Goal: Task Accomplishment & Management: Manage account settings

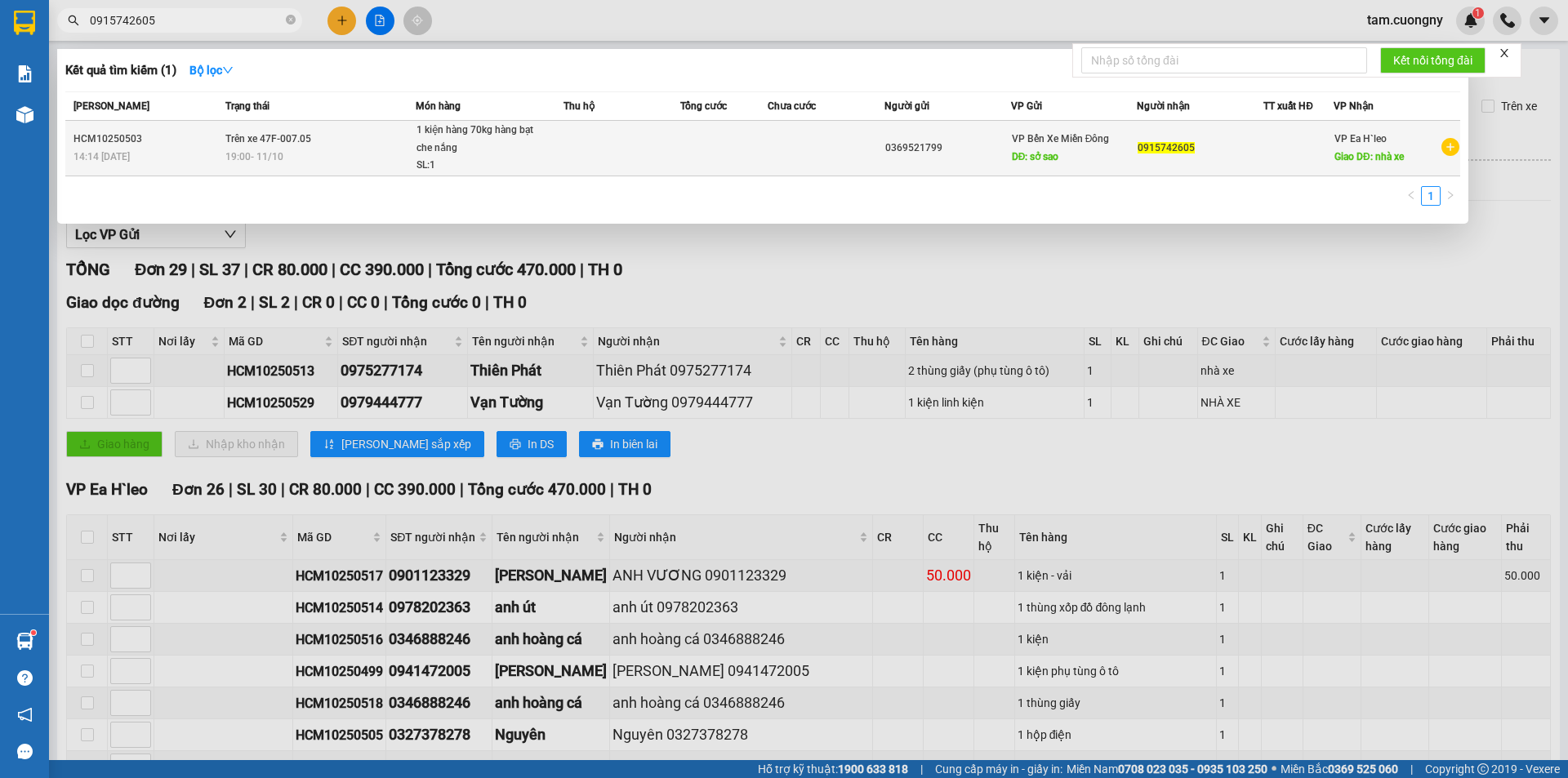
type input "0915742605"
click at [545, 147] on span "1 kiện hàng 70kg hàng bạt che nắng SL: 1" at bounding box center [489, 148] width 146 height 53
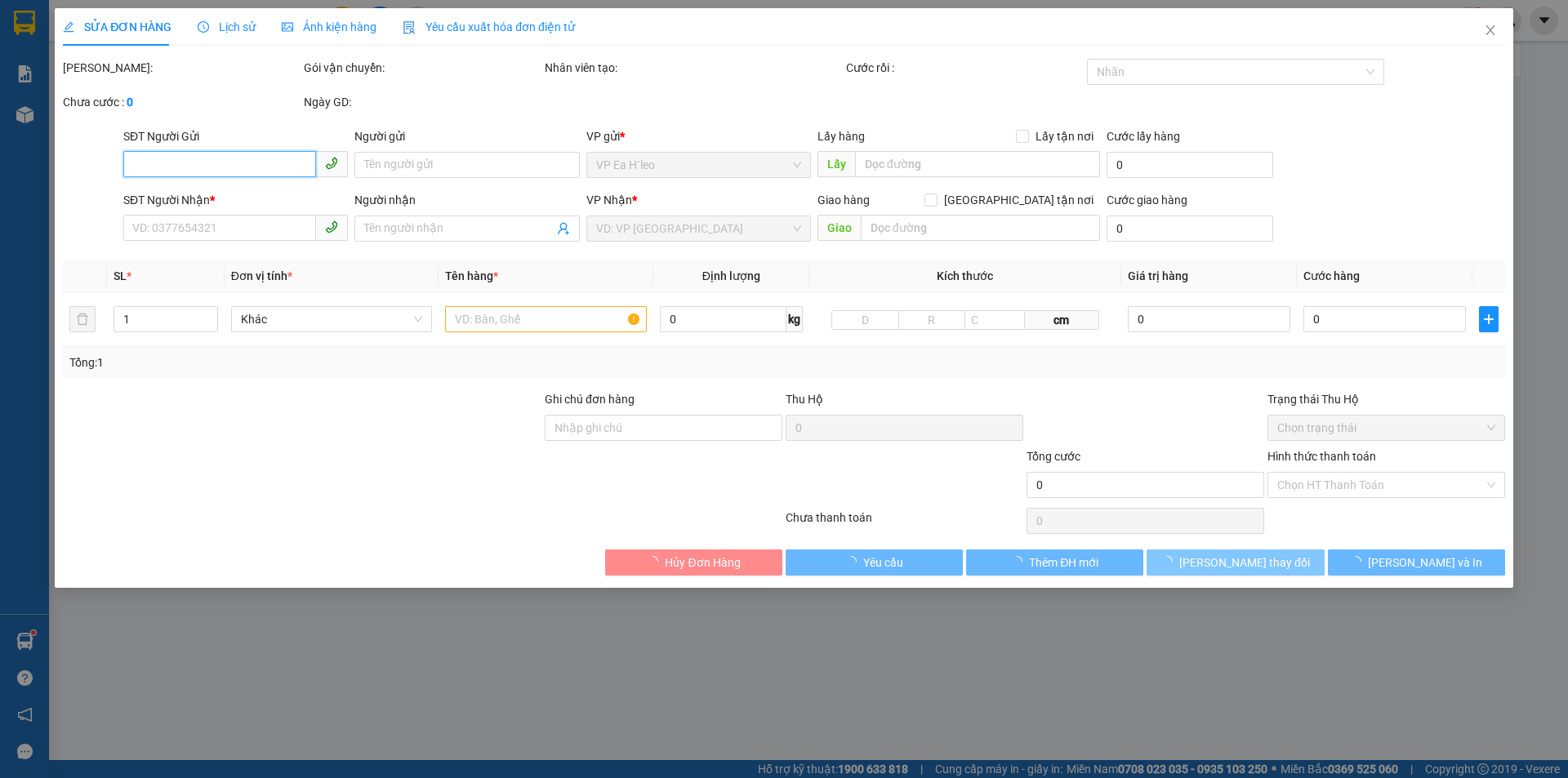
type input "0369521799"
type input "sở sao"
type input "0915742605"
type input "nhà xe"
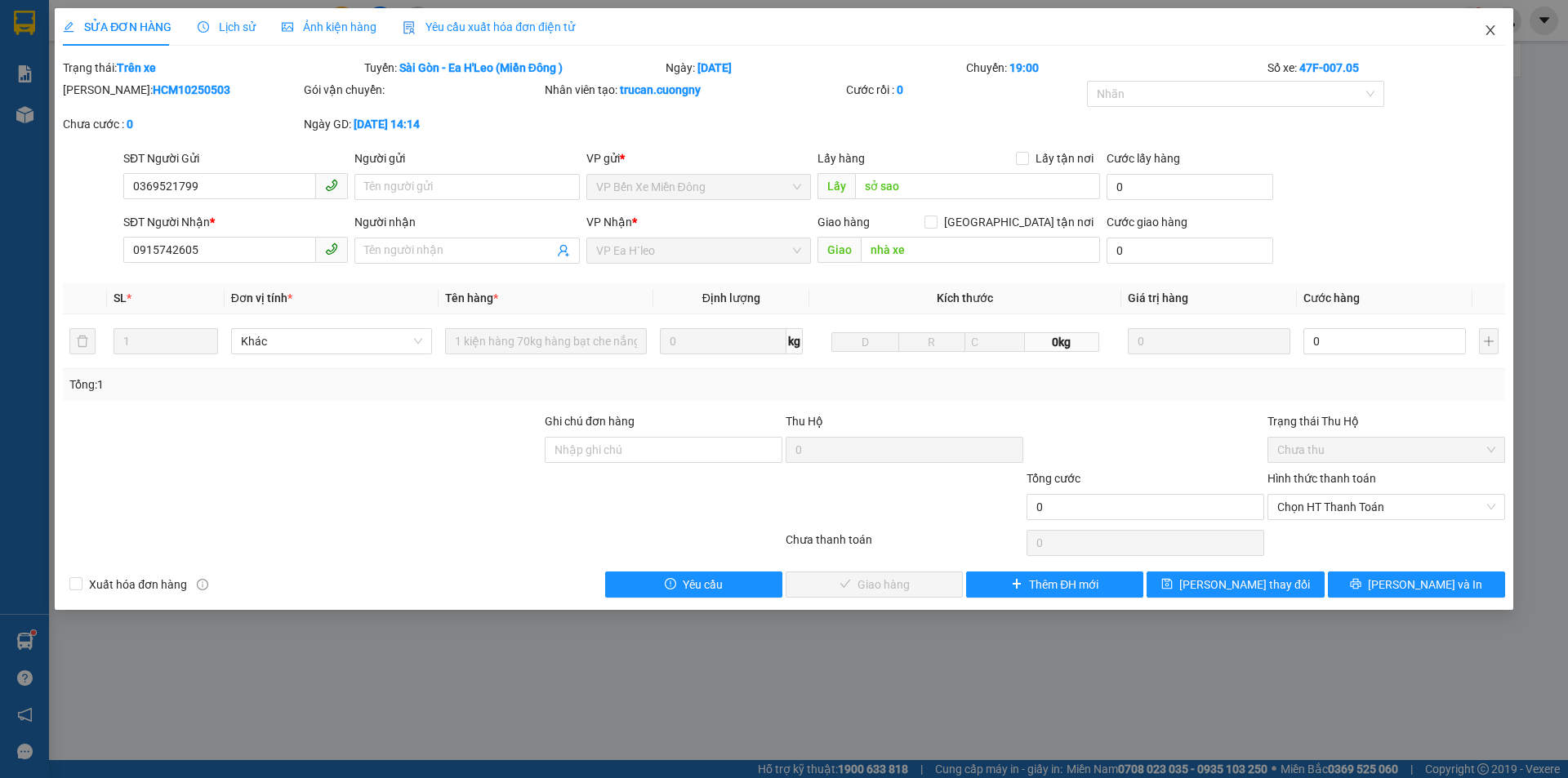
click at [1491, 29] on icon "close" at bounding box center [1489, 30] width 9 height 9
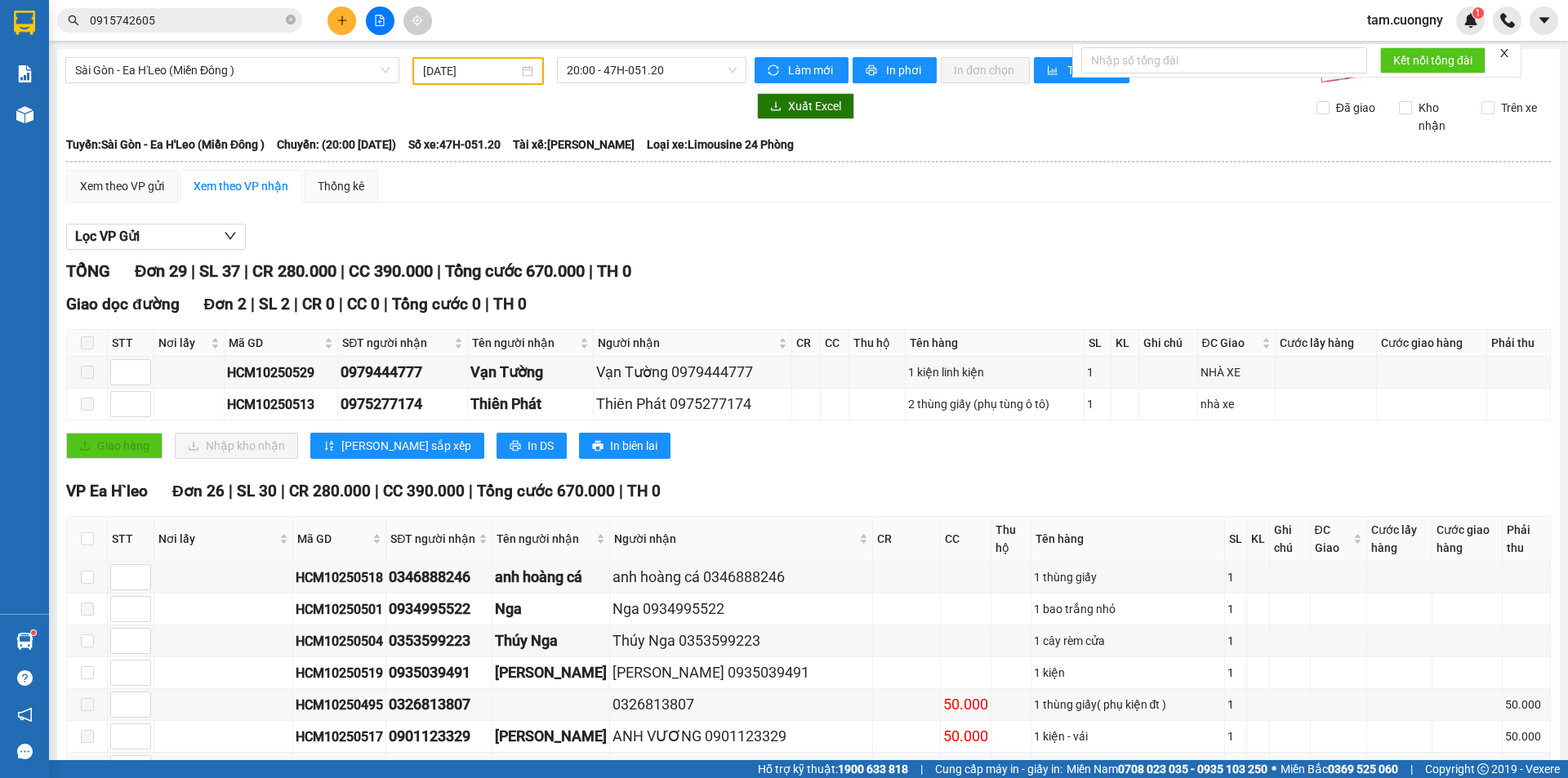
drag, startPoint x: 293, startPoint y: 21, endPoint x: 281, endPoint y: 10, distance: 16.3
click at [293, 21] on icon "close-circle" at bounding box center [290, 19] width 9 height 9
click at [383, 16] on icon "file-add" at bounding box center [379, 20] width 11 height 11
click at [384, 25] on icon "file-add" at bounding box center [380, 20] width 9 height 11
paste input "0356134120"
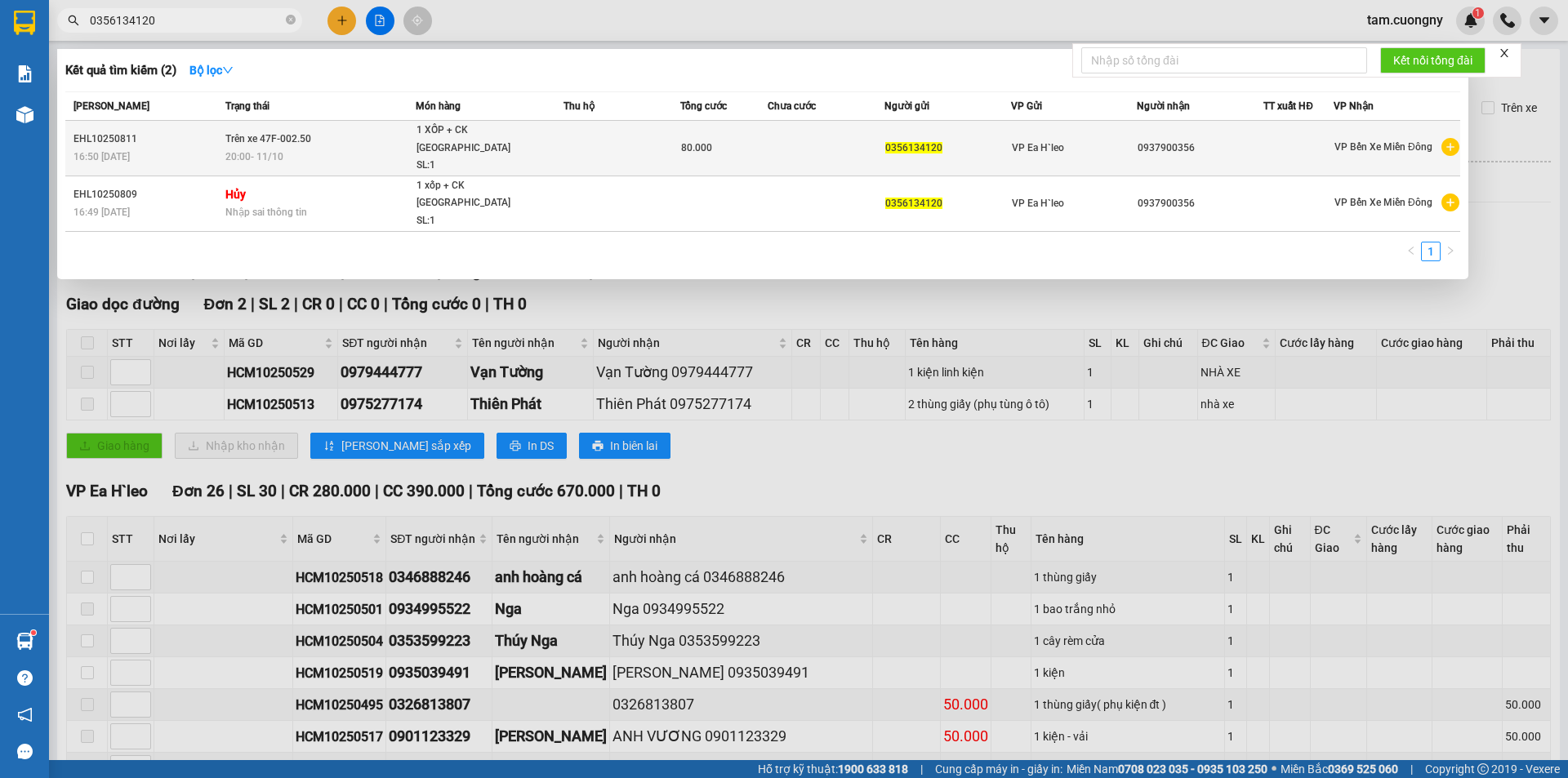
type input "0356134120"
click at [340, 137] on td "Trên xe 47F-002.50 20:00 [DATE]" at bounding box center [318, 148] width 194 height 56
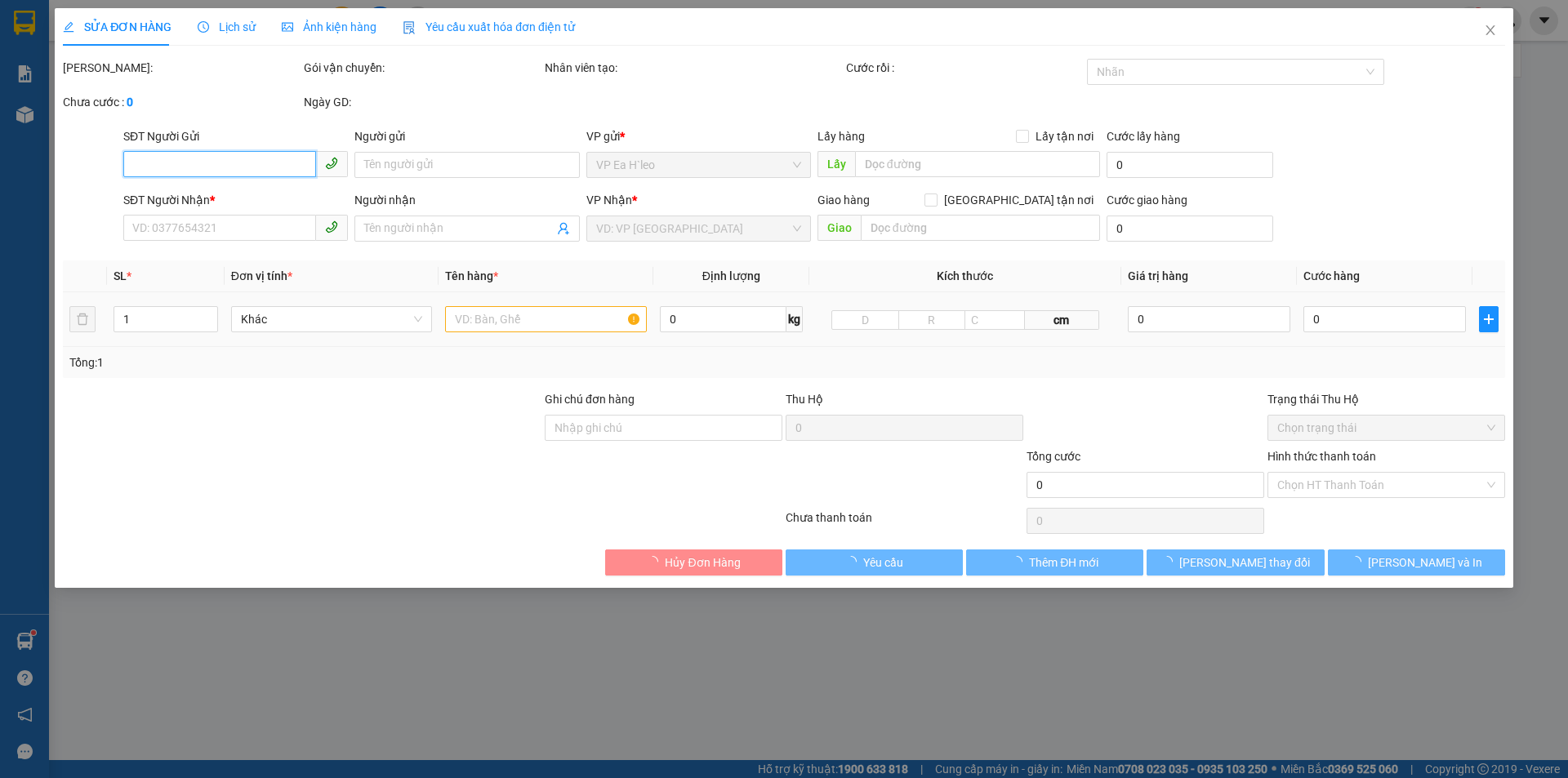
type input "0356134120"
type input "0937900356"
type input "80.000"
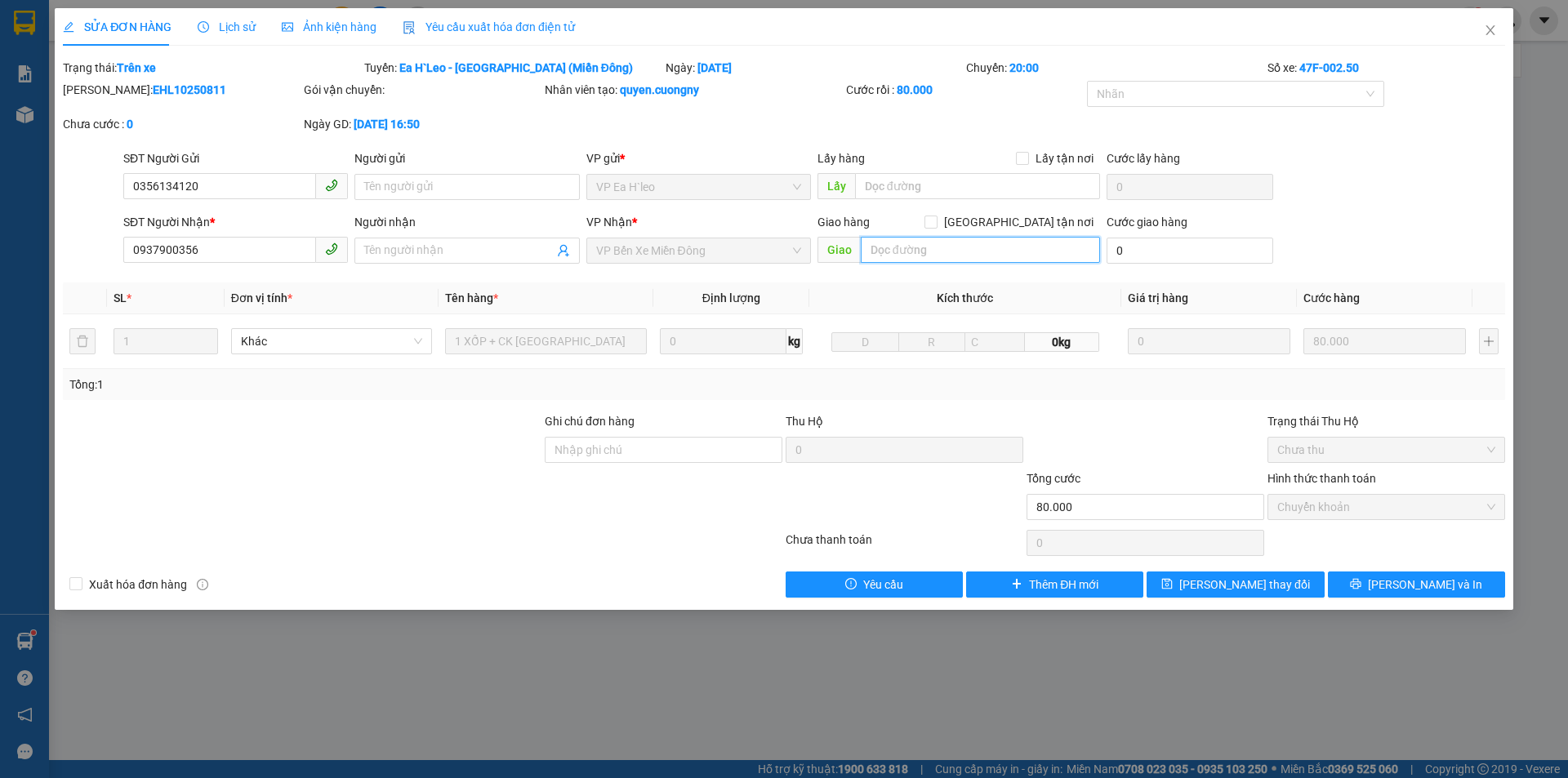
click at [911, 252] on input "text" at bounding box center [980, 250] width 240 height 27
click at [689, 601] on div "SỬA ĐƠN HÀNG Lịch sử Ảnh kiện hàng Yêu cầu xuất hóa đơn điện tử Total Paid Fee …" at bounding box center [784, 309] width 1459 height 601
click at [257, 470] on div at bounding box center [302, 498] width 482 height 57
click at [302, 502] on div at bounding box center [302, 498] width 482 height 57
click at [273, 510] on div at bounding box center [302, 498] width 482 height 57
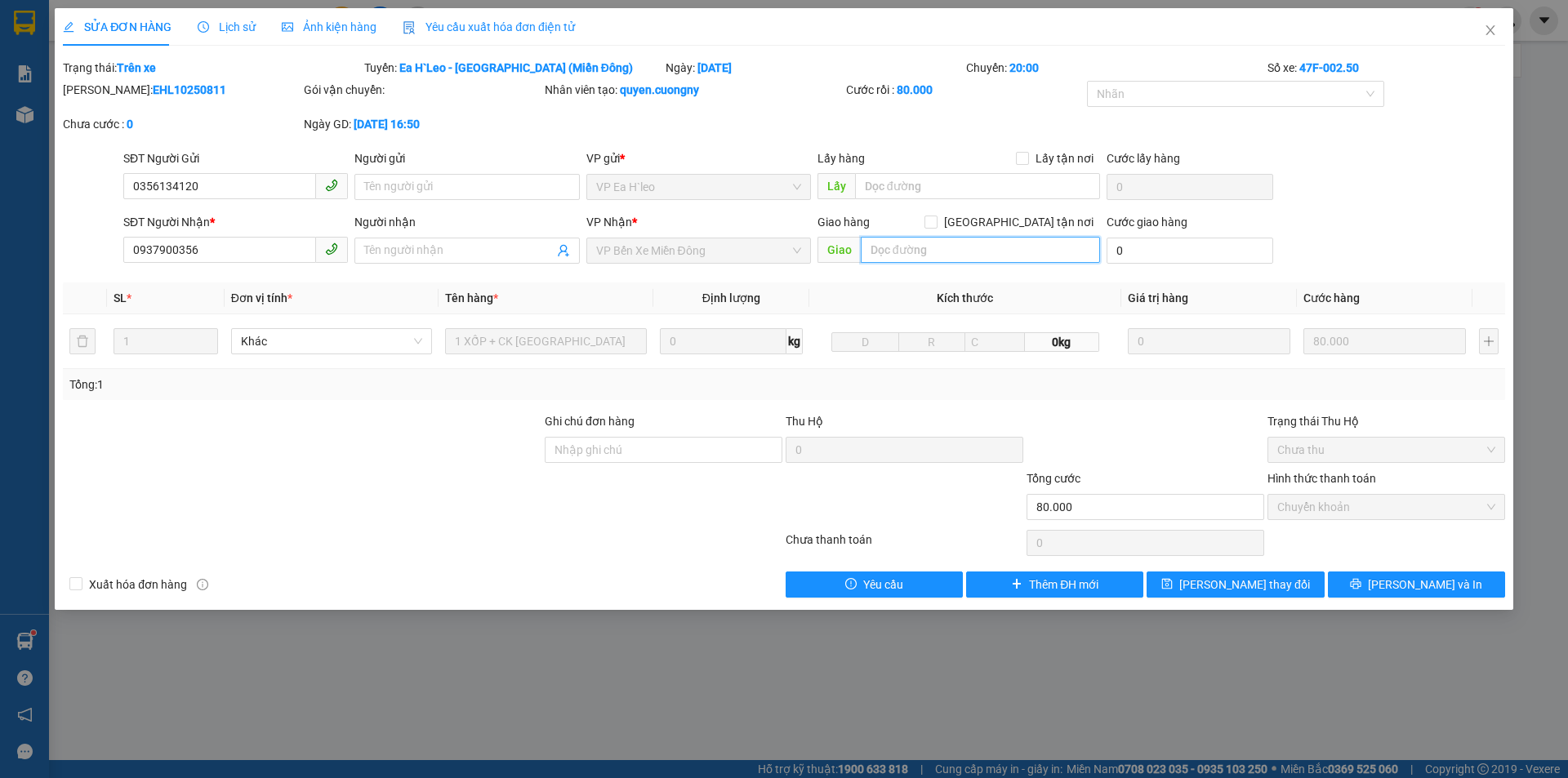
click at [901, 257] on input "text" at bounding box center [980, 250] width 240 height 27
click at [564, 760] on div "SỬA ĐƠN HÀNG Lịch sử Ảnh kiện hàng Yêu cầu xuất hóa đơn điện tử Total Paid Fee …" at bounding box center [784, 389] width 1568 height 778
click at [1496, 31] on icon "close" at bounding box center [1489, 30] width 13 height 13
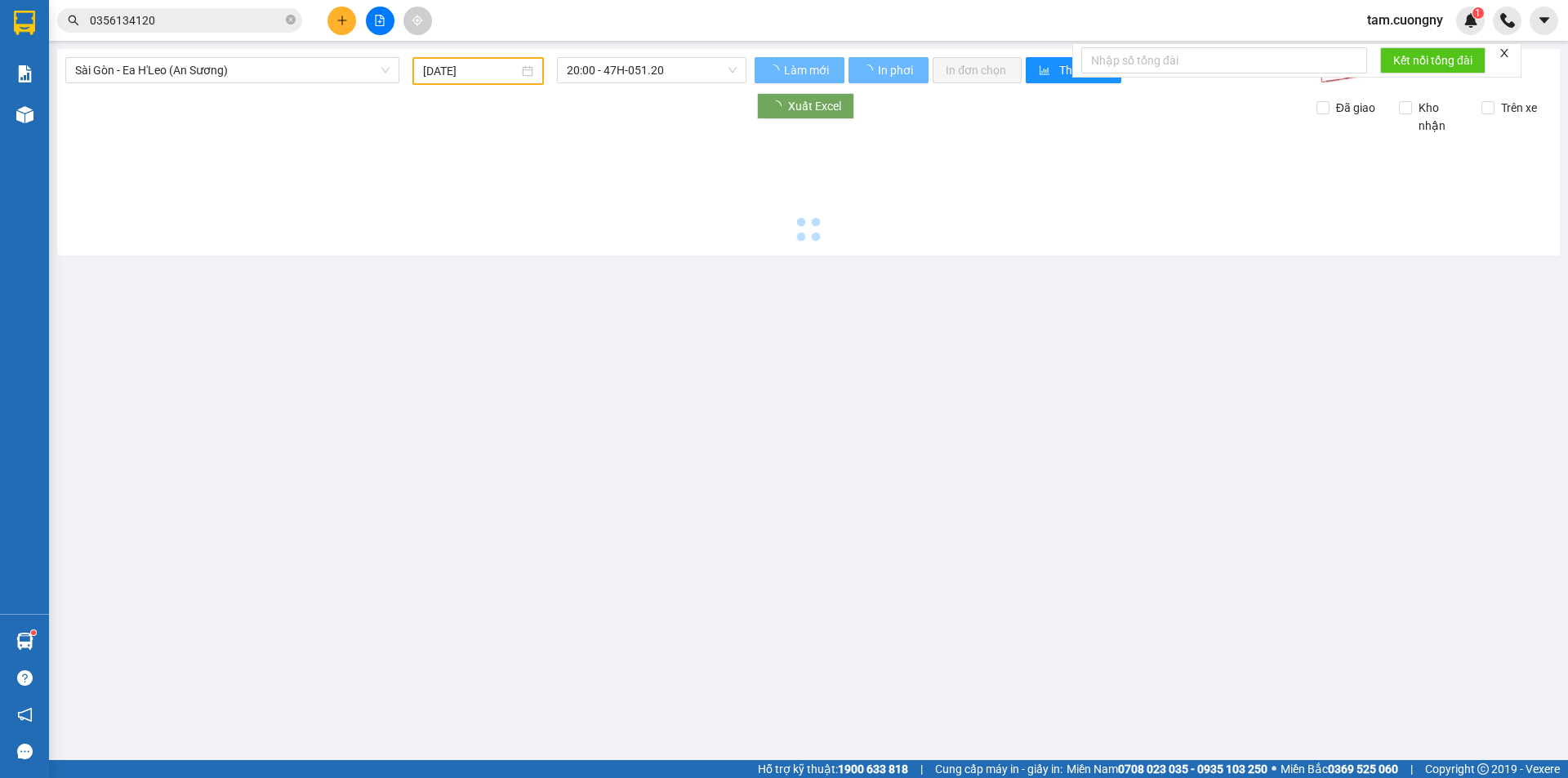
type input "[DATE]"
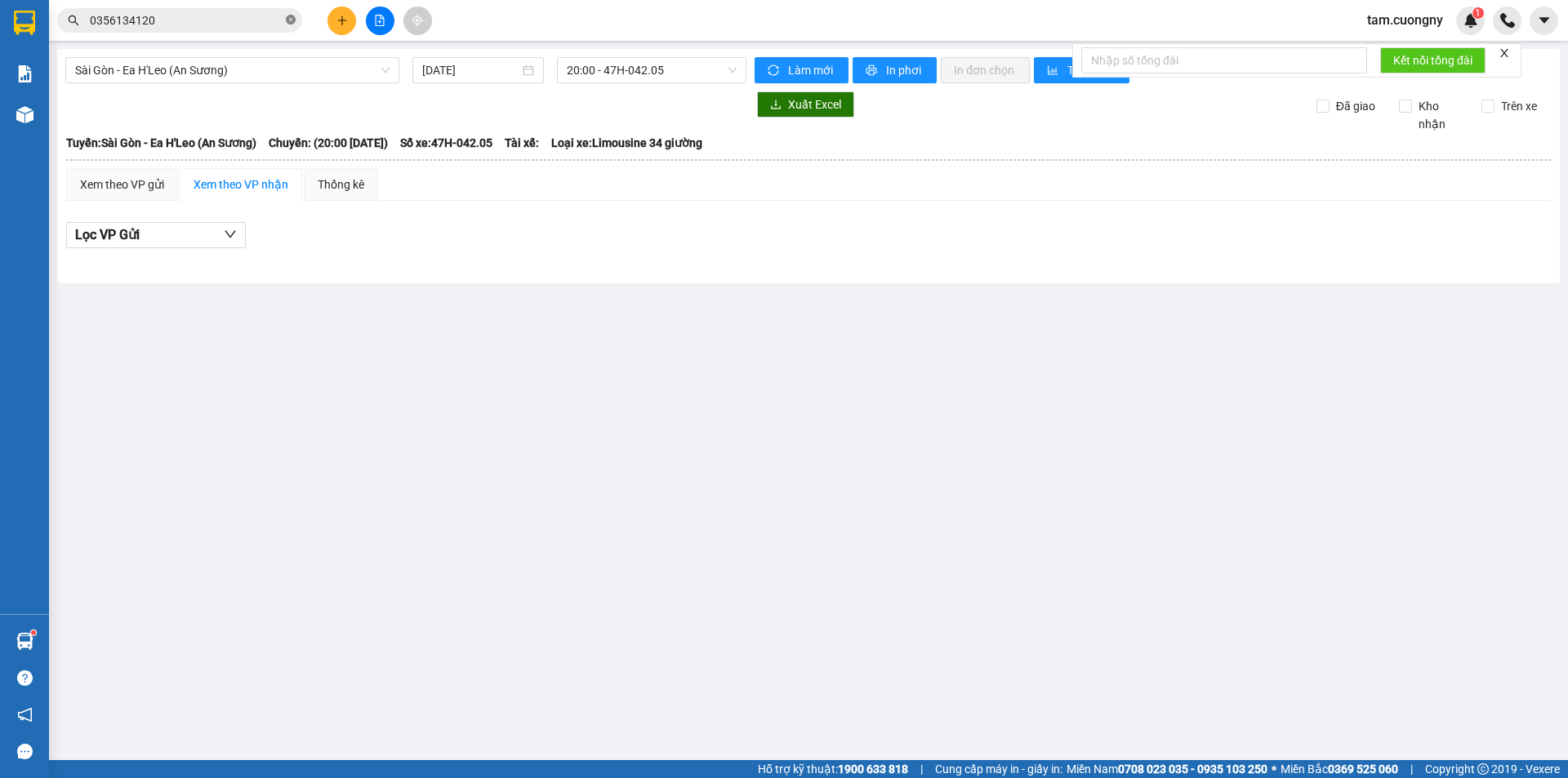
click at [287, 16] on icon "close-circle" at bounding box center [290, 19] width 9 height 9
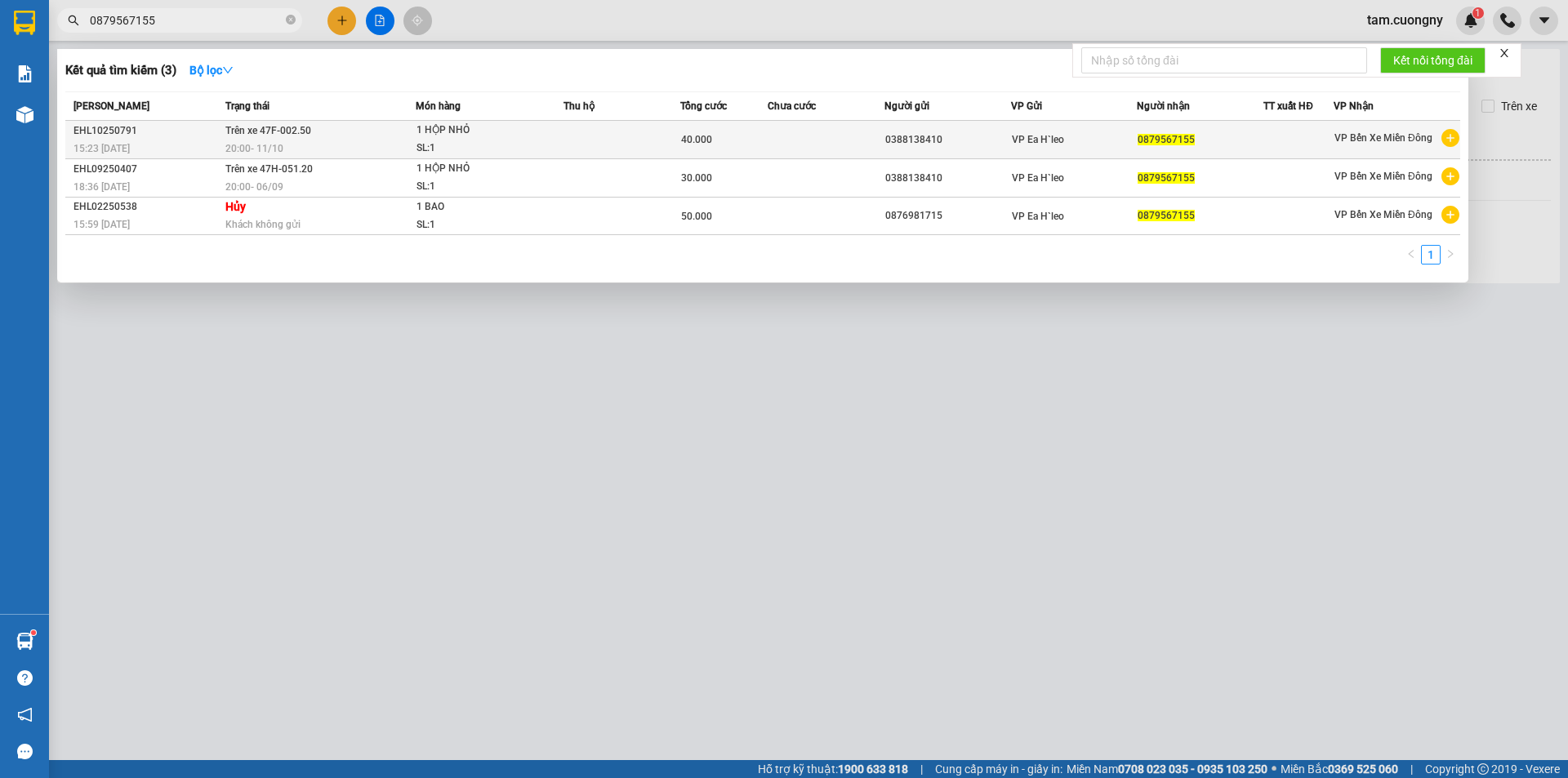
type input "0879567155"
click at [496, 142] on div "SL: 1" at bounding box center [477, 148] width 122 height 18
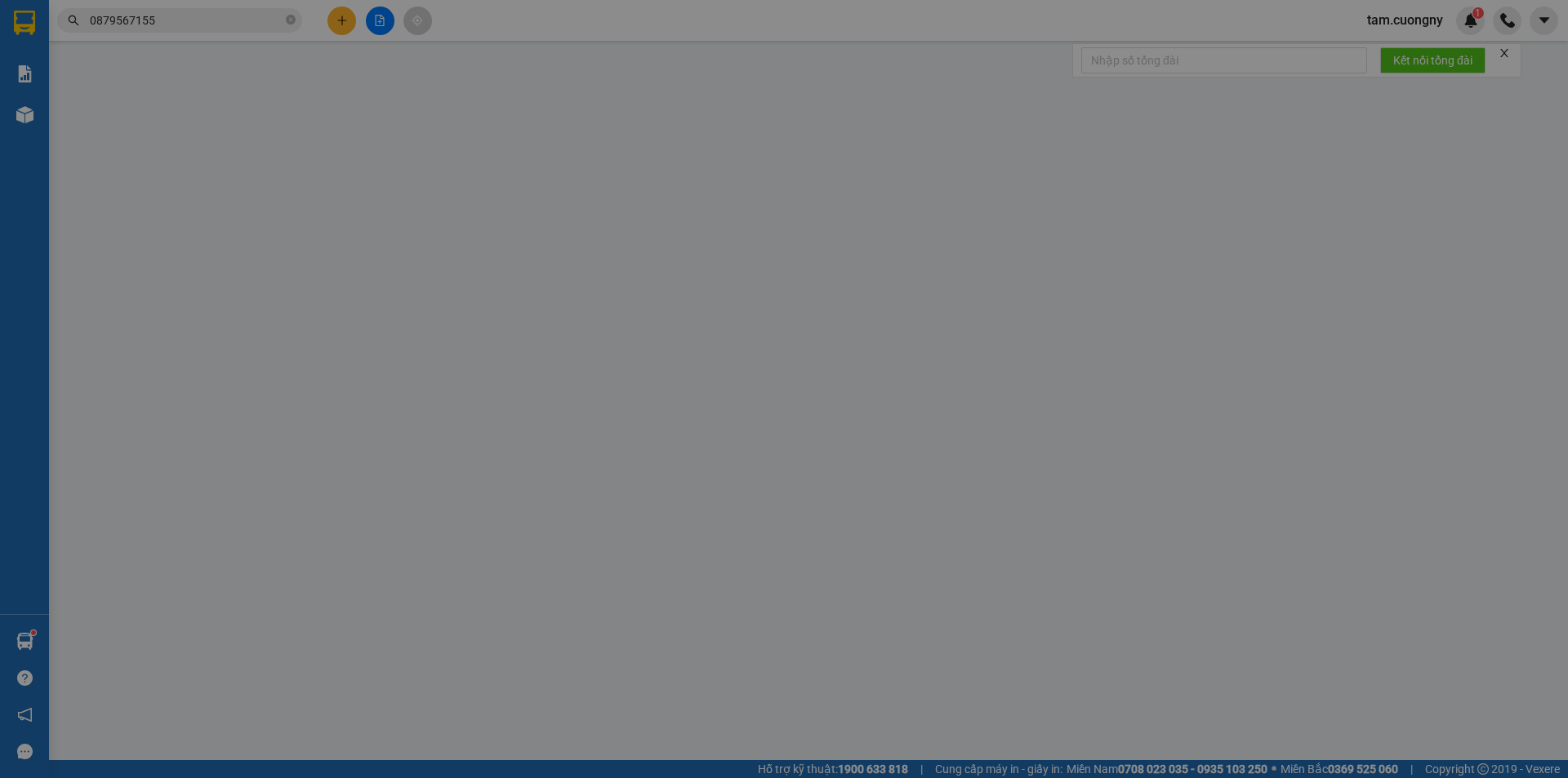
type input "0388138410"
type input "0879567155"
type input "40.000"
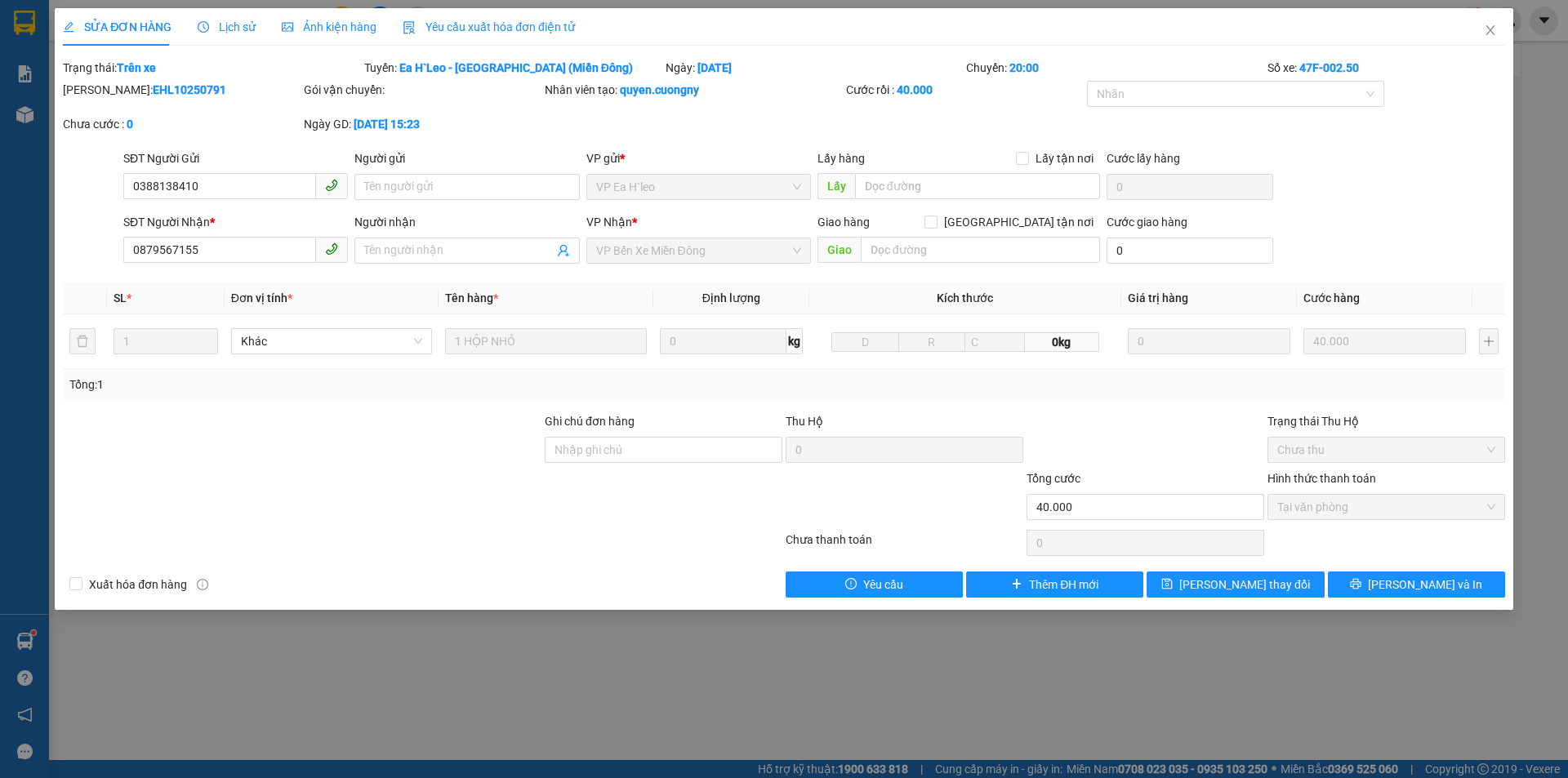
click at [246, 209] on form "SĐT Người Gửi 0388138410 0388138410 Người gửi Tên người gửi VP gửi * VP Ea H`le…" at bounding box center [784, 209] width 1442 height 121
click at [273, 474] on div at bounding box center [302, 498] width 482 height 57
click at [1494, 28] on icon "close" at bounding box center [1489, 30] width 13 height 13
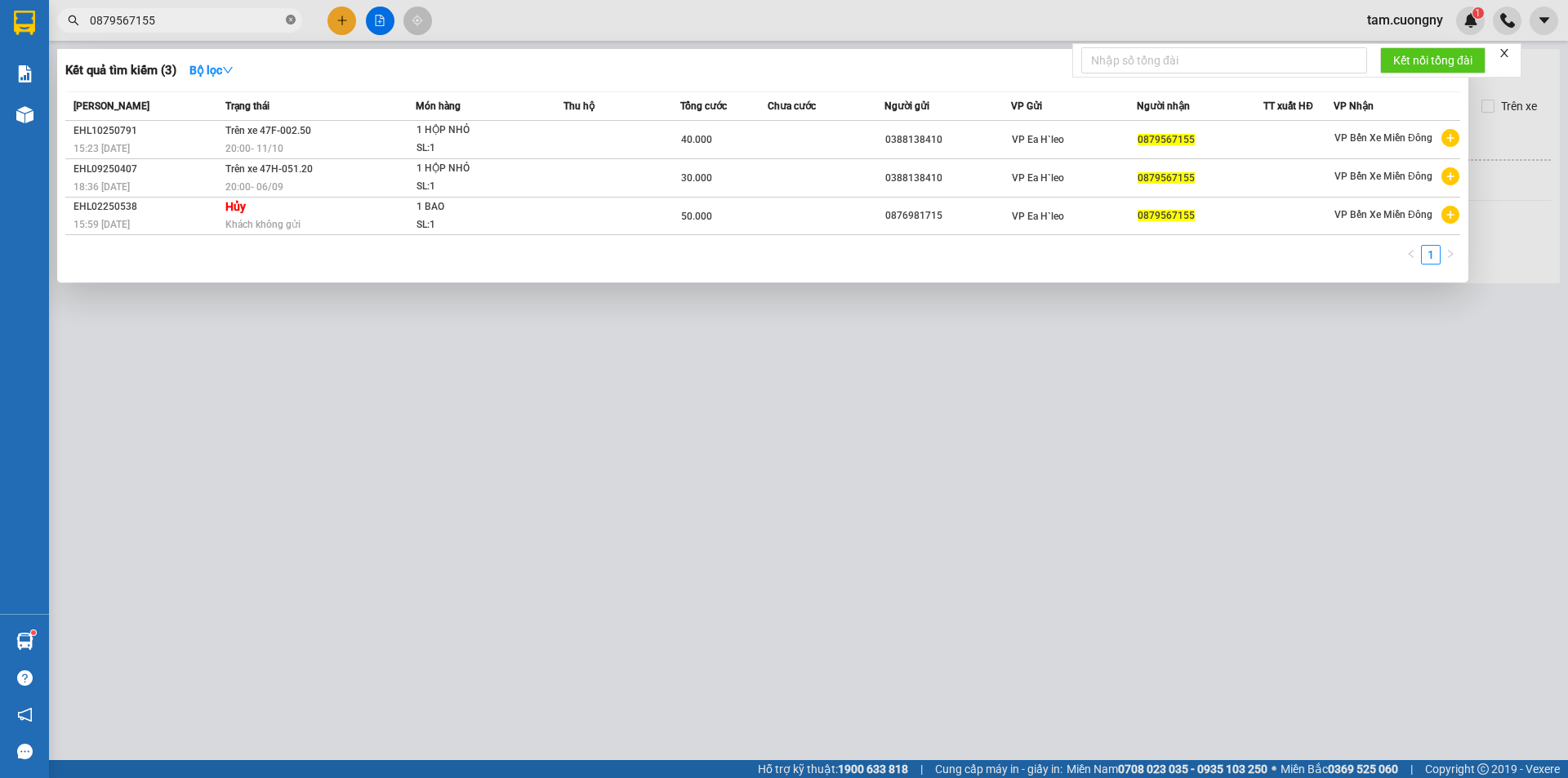
click at [293, 18] on icon "close-circle" at bounding box center [290, 19] width 9 height 9
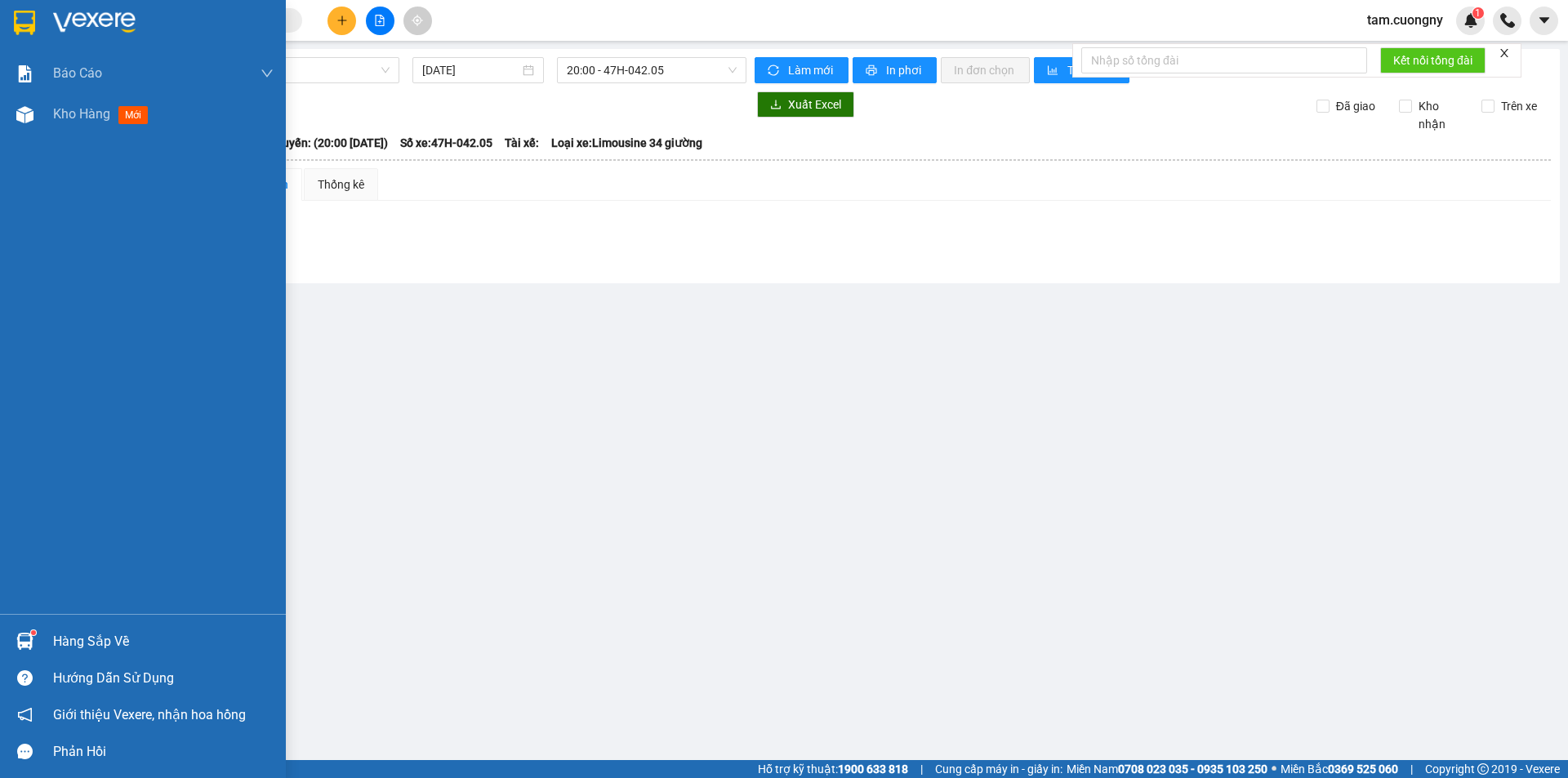
click at [27, 27] on img at bounding box center [24, 22] width 21 height 25
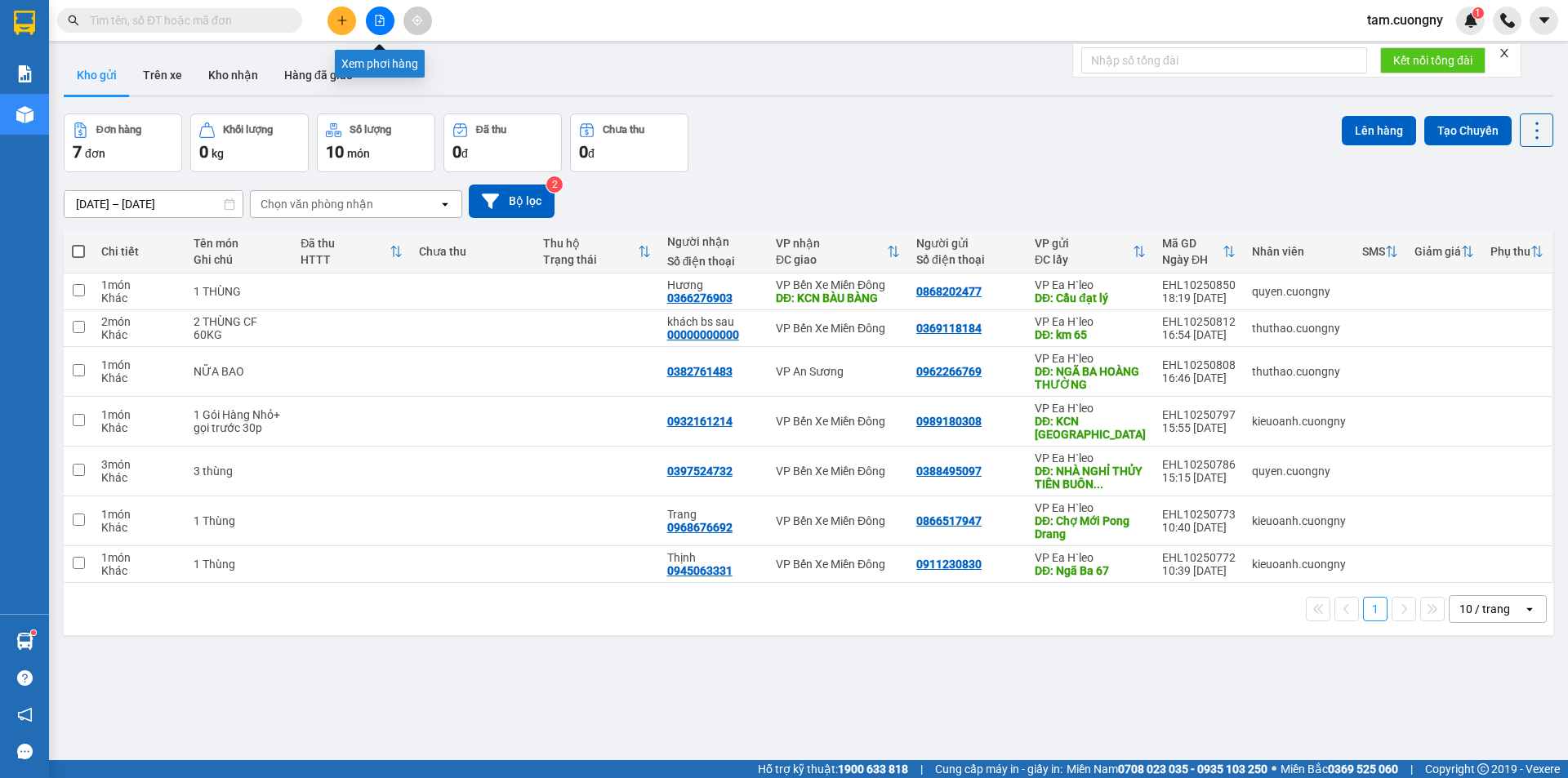
click at [376, 24] on icon "file-add" at bounding box center [380, 20] width 9 height 11
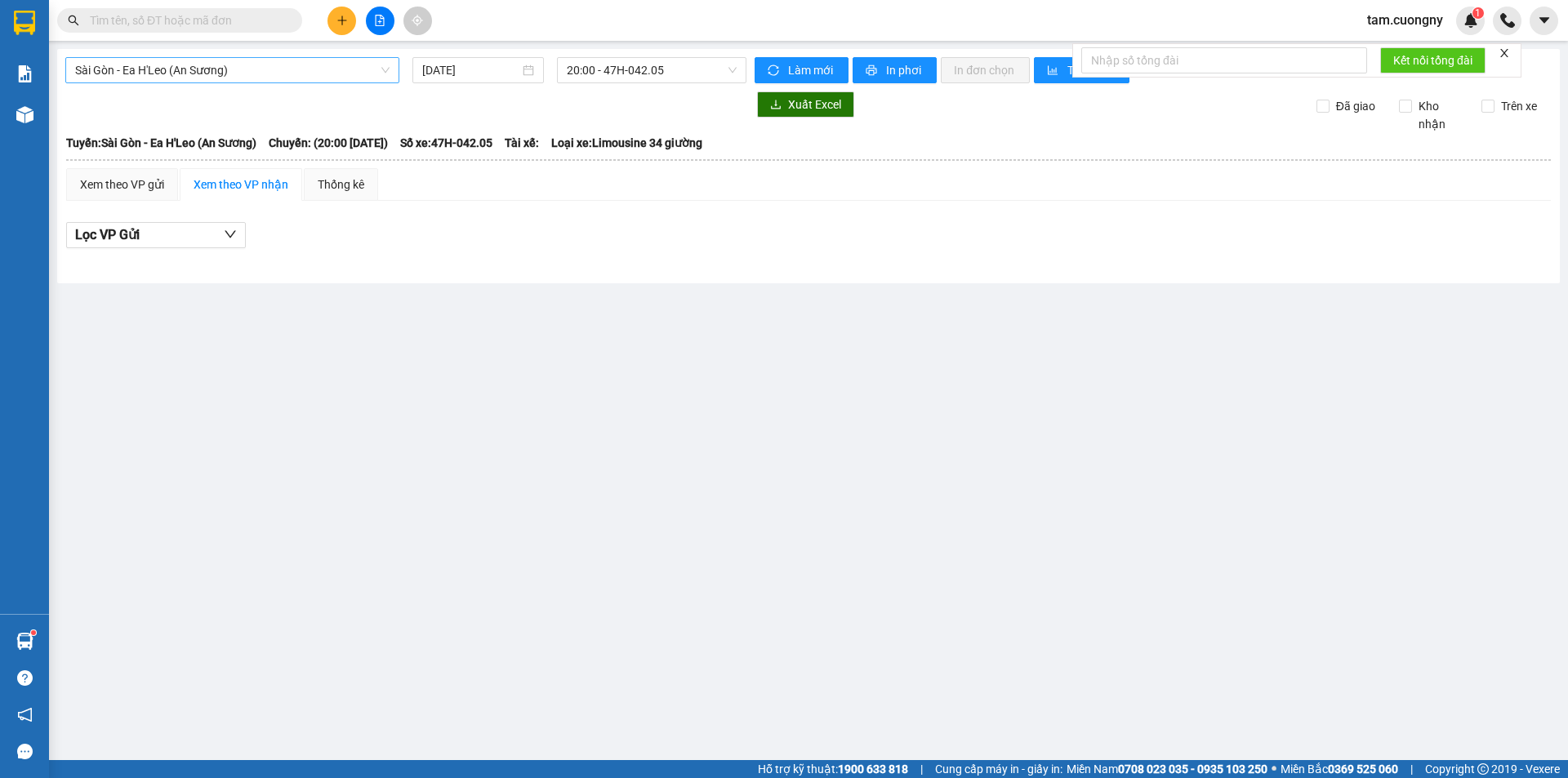
drag, startPoint x: 269, startPoint y: 68, endPoint x: 262, endPoint y: 78, distance: 12.2
click at [268, 70] on span "Sài Gòn - Ea H'Leo (An Sương)" at bounding box center [232, 70] width 314 height 25
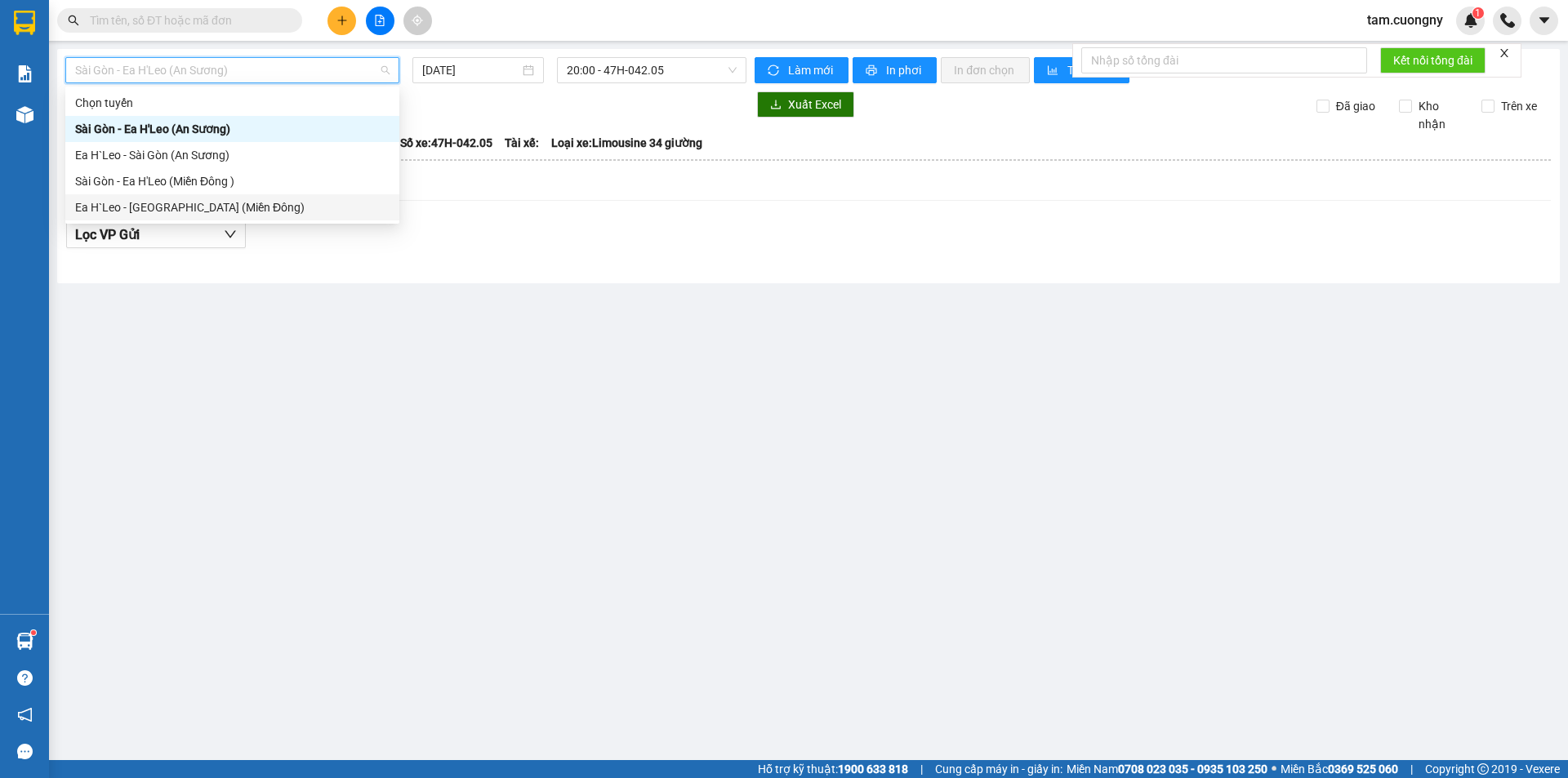
drag, startPoint x: 142, startPoint y: 209, endPoint x: 494, endPoint y: 122, distance: 362.6
click at [144, 209] on div "Ea H`Leo - [GEOGRAPHIC_DATA] (Miền Đông)" at bounding box center [232, 207] width 314 height 18
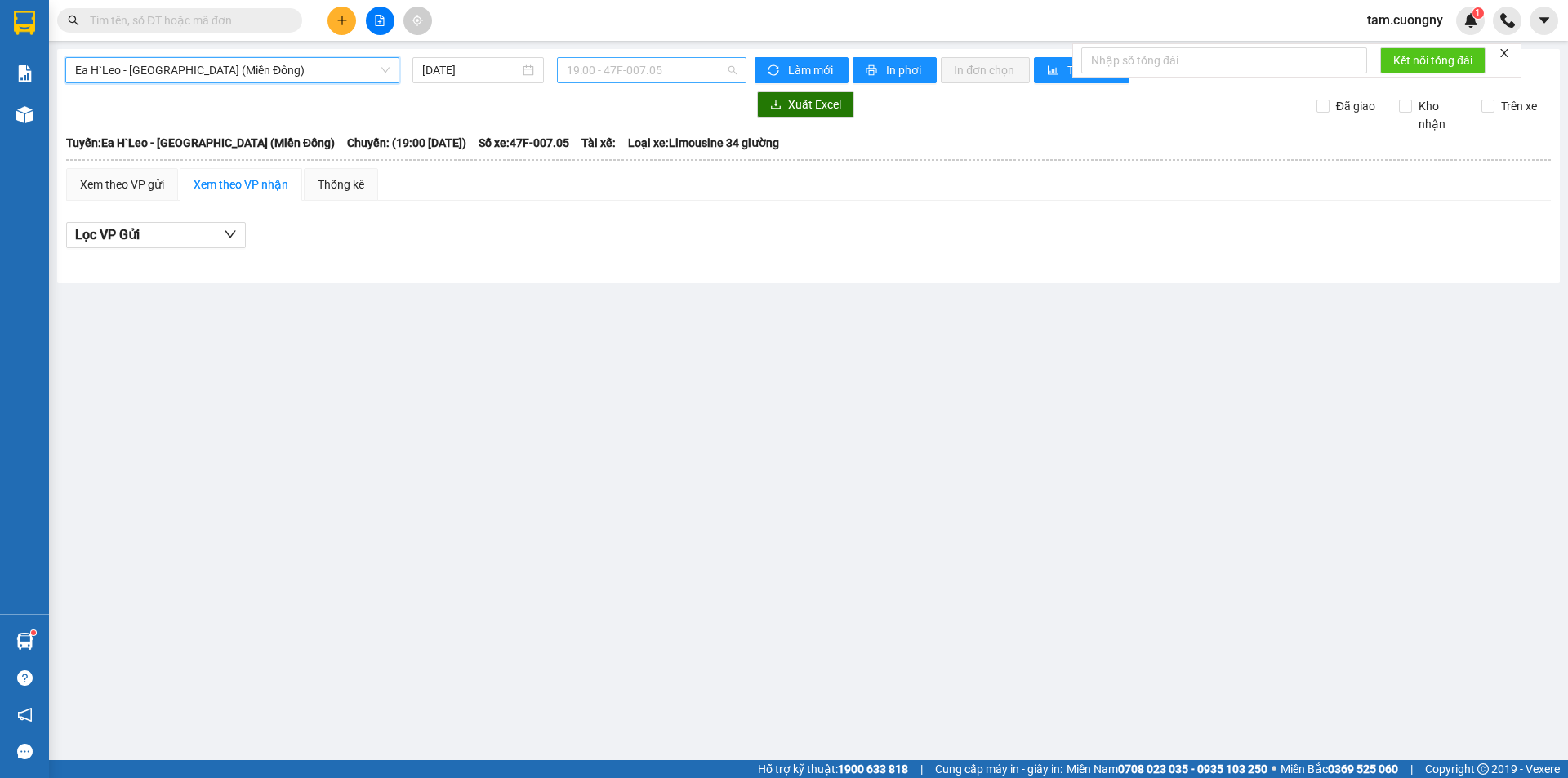
click at [651, 77] on span "19:00 - 47F-007.05" at bounding box center [651, 70] width 170 height 25
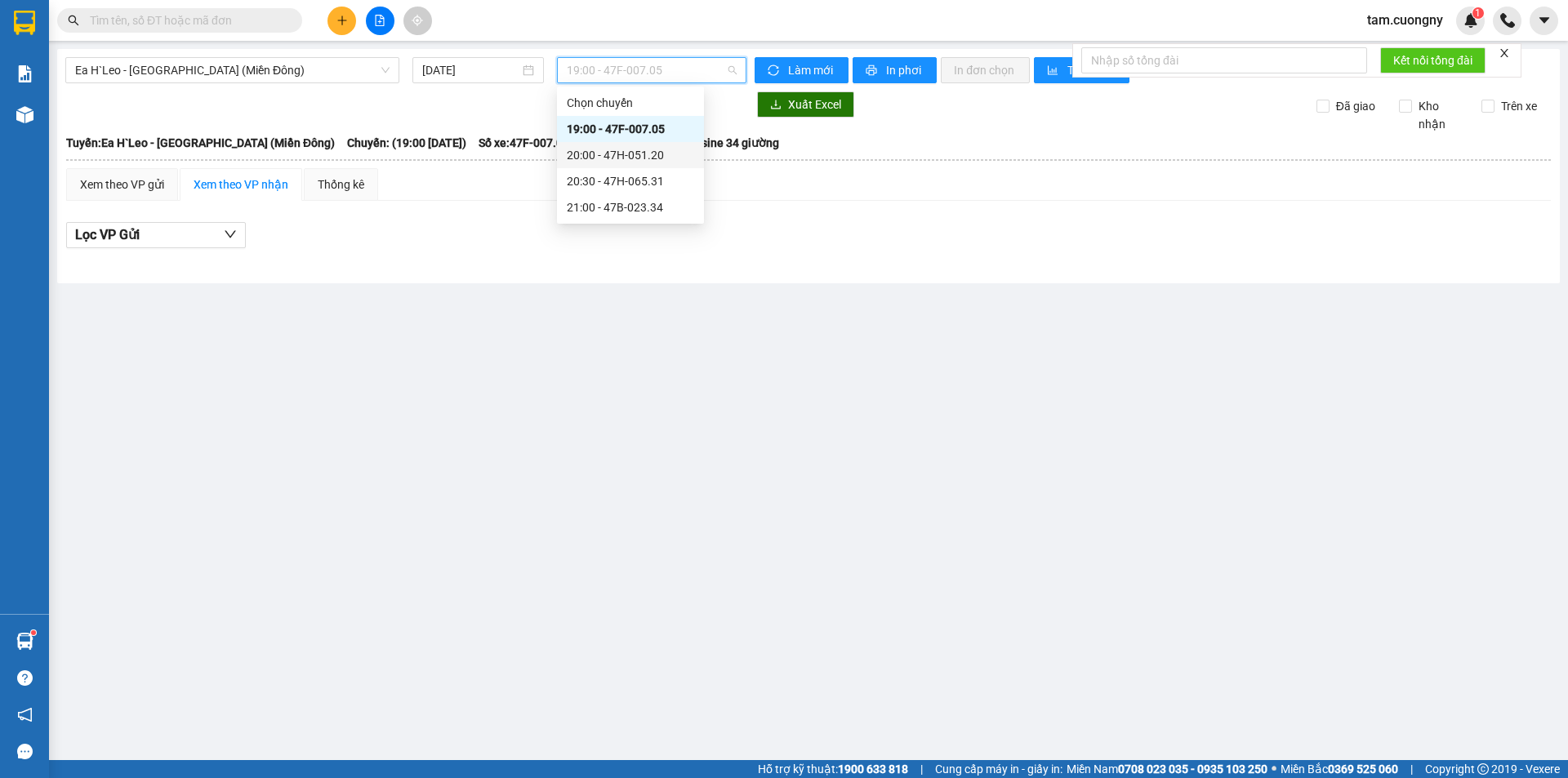
click at [654, 160] on div "20:00 - 47H-051.20" at bounding box center [630, 155] width 127 height 18
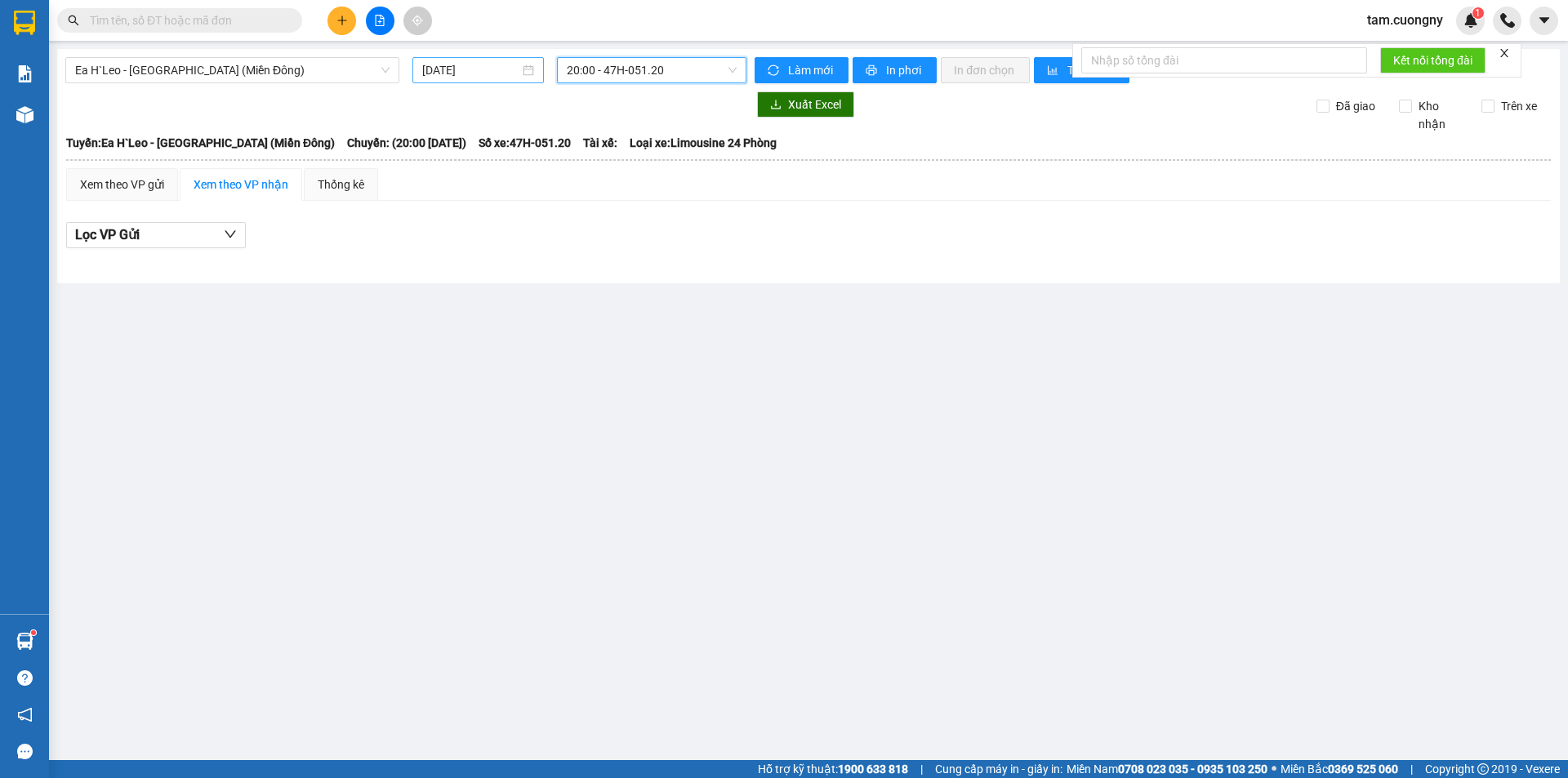
click at [504, 74] on input "[DATE]" at bounding box center [470, 70] width 98 height 18
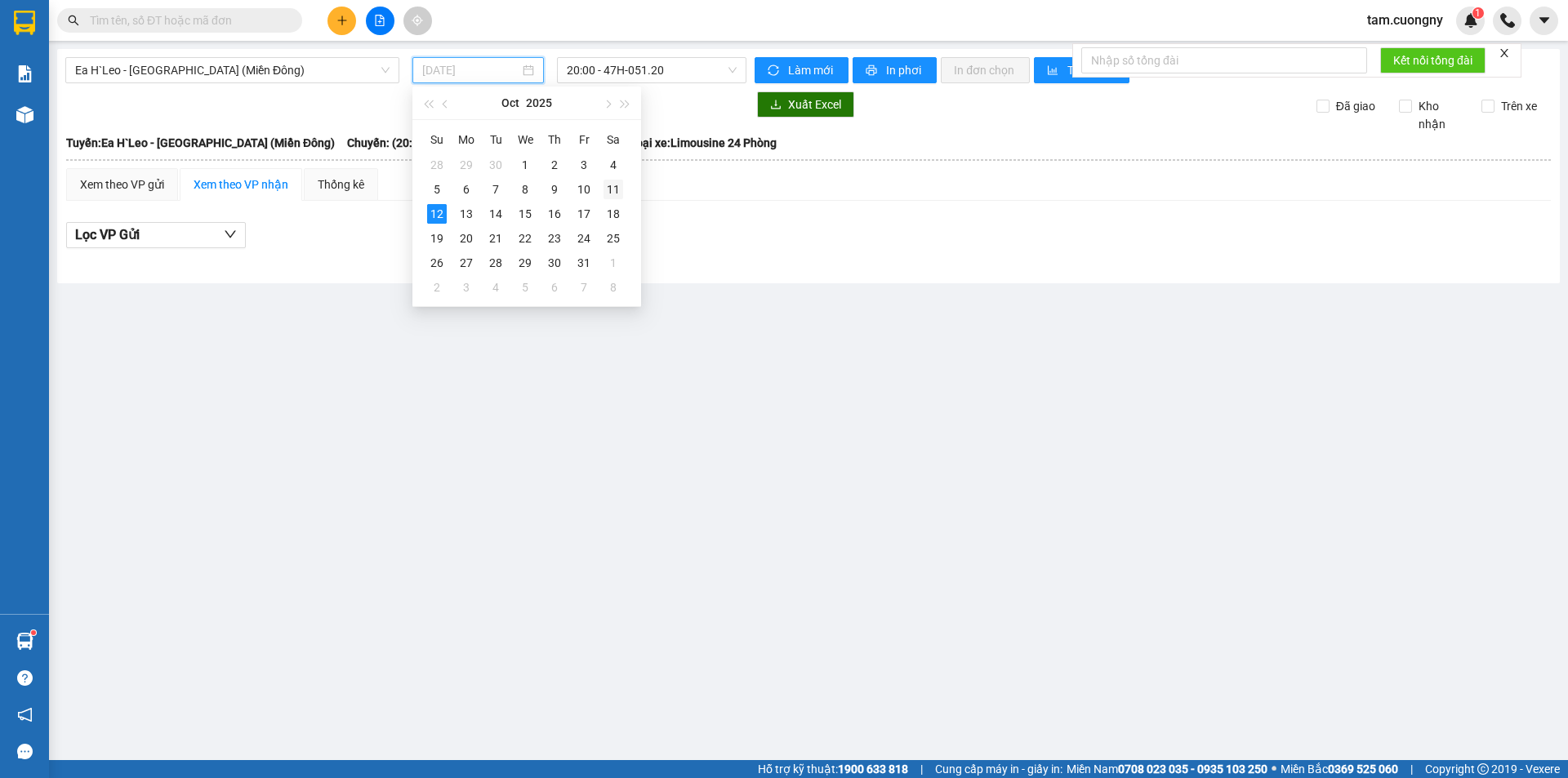
click at [618, 188] on div "11" at bounding box center [612, 189] width 20 height 20
type input "[DATE]"
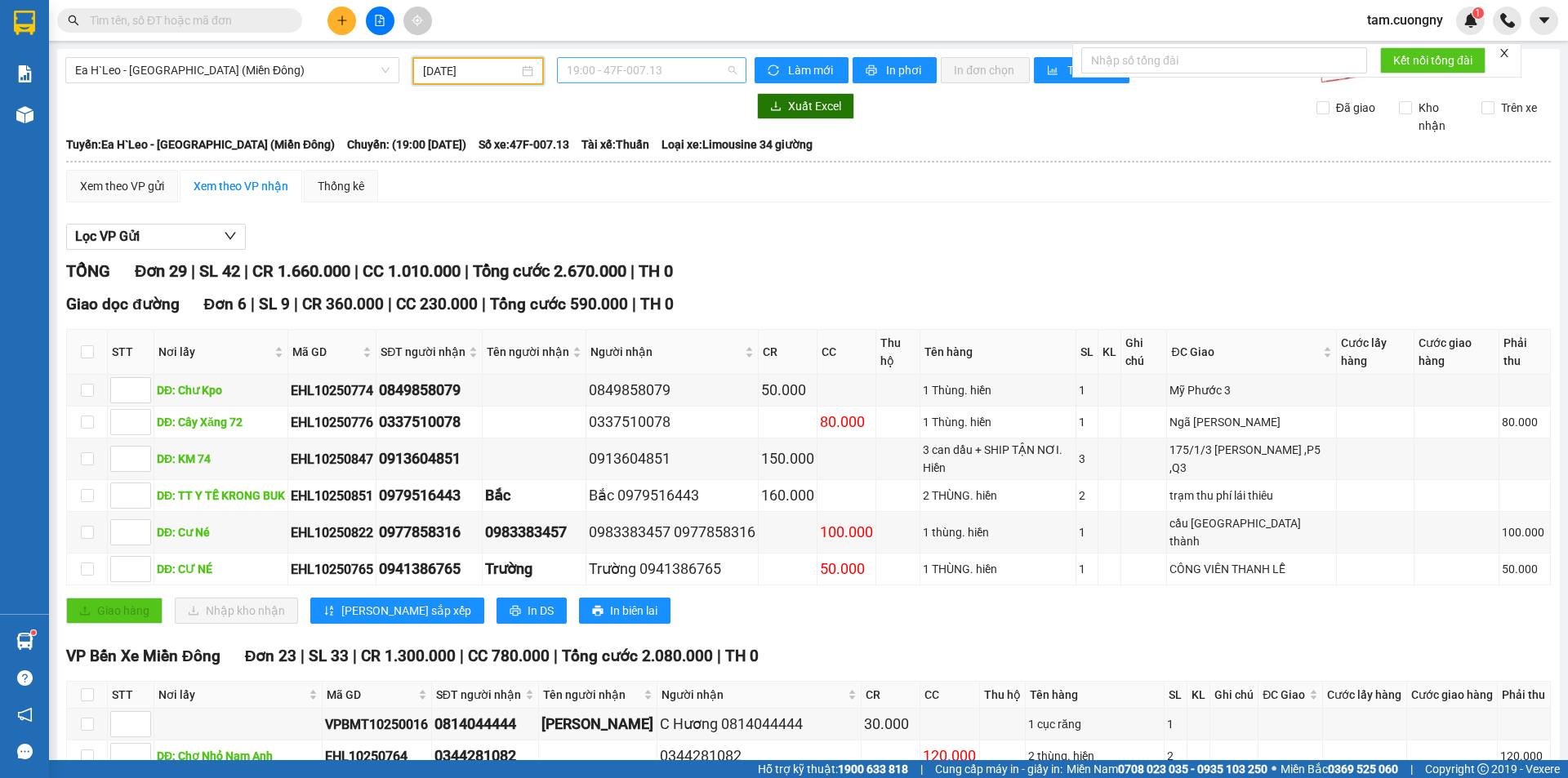
click at [667, 70] on span "19:00 - 47F-007.13" at bounding box center [651, 70] width 170 height 25
click at [660, 154] on div "20:00 - 47F-002.50" at bounding box center [626, 155] width 127 height 18
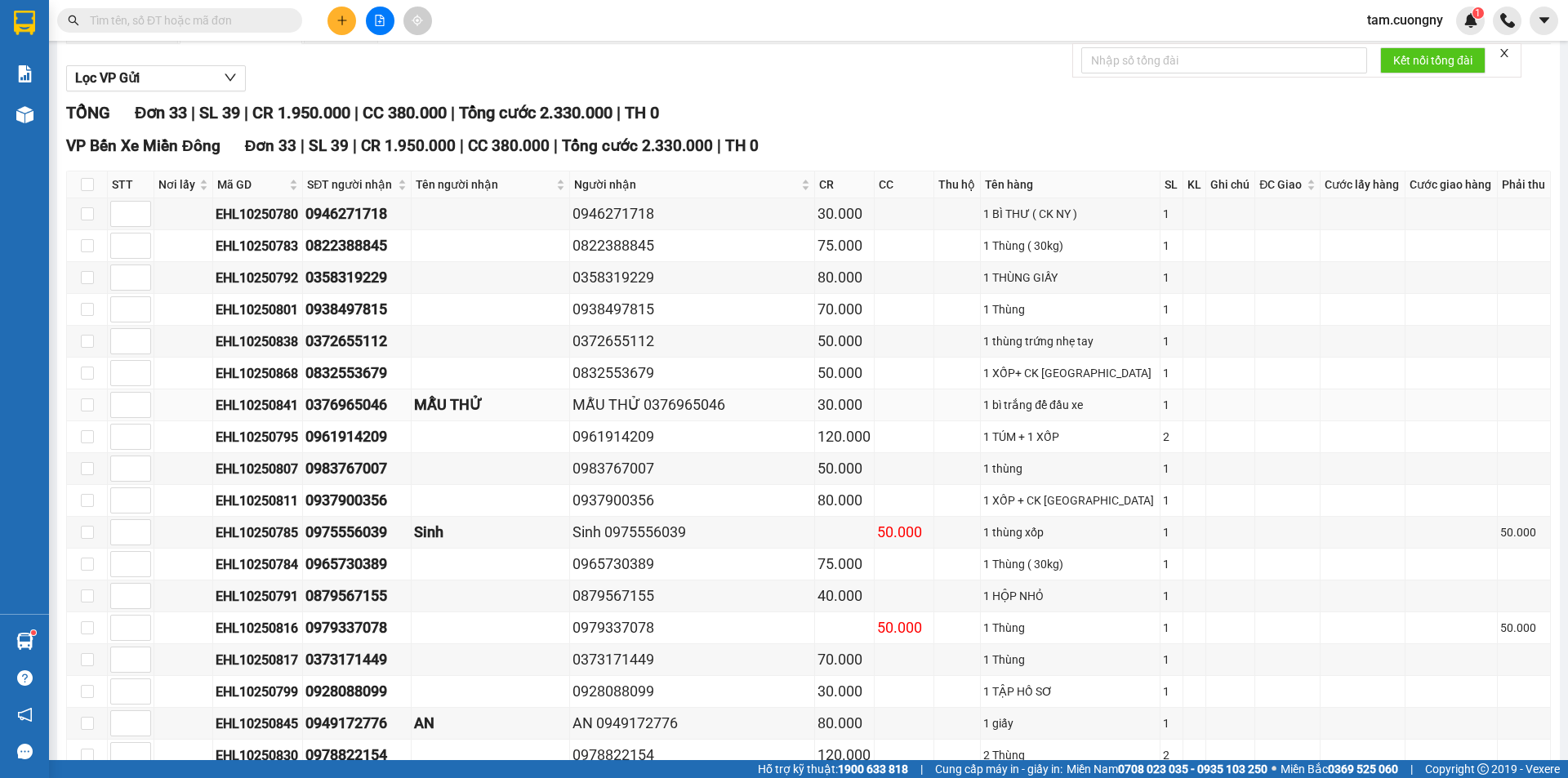
scroll to position [163, 0]
